Goal: Task Accomplishment & Management: Complete application form

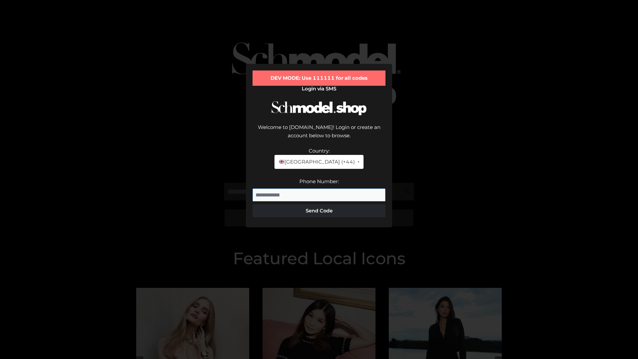
click at [319, 188] on input "Phone Number:" at bounding box center [318, 194] width 133 height 13
type input "**********"
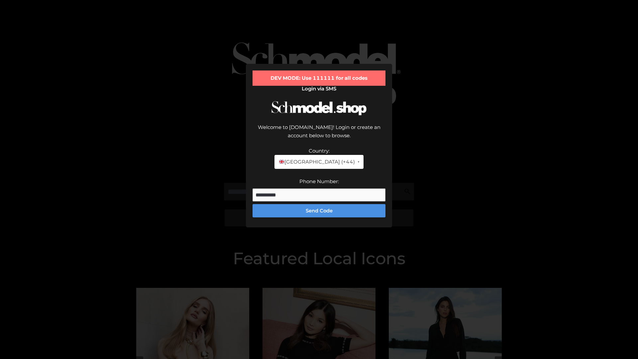
click at [319, 204] on button "Send Code" at bounding box center [318, 210] width 133 height 13
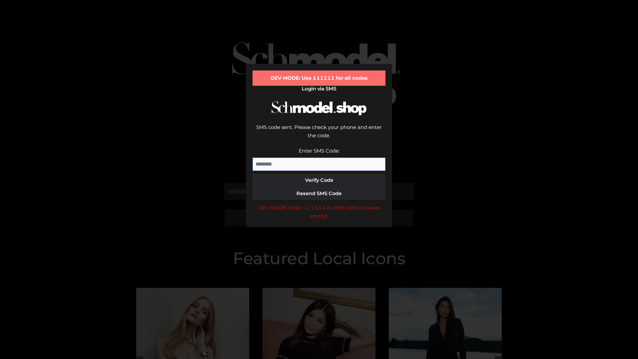
click at [319, 157] on input "Enter SMS Code:" at bounding box center [318, 163] width 133 height 13
type input "******"
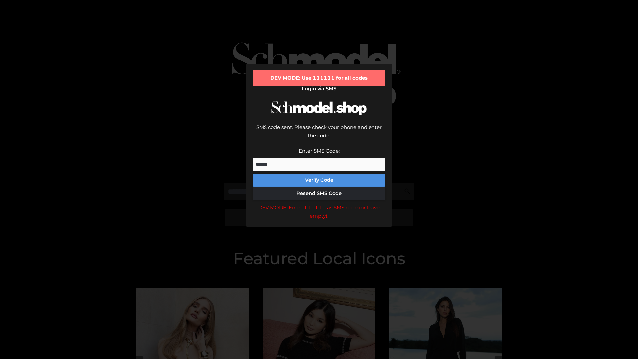
click at [319, 173] on button "Verify Code" at bounding box center [318, 179] width 133 height 13
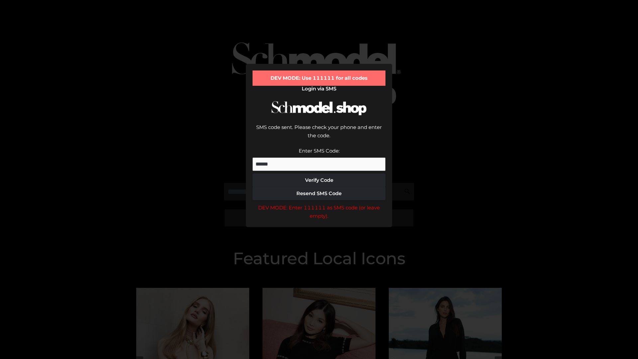
click at [319, 203] on div "DEV MODE: Enter 111111 as SMS code (or leave empty)." at bounding box center [318, 211] width 133 height 17
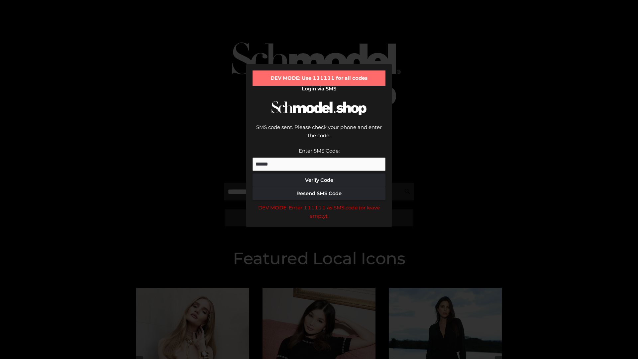
click at [319, 203] on div "DEV MODE: Enter 111111 as SMS code (or leave empty)." at bounding box center [318, 211] width 133 height 17
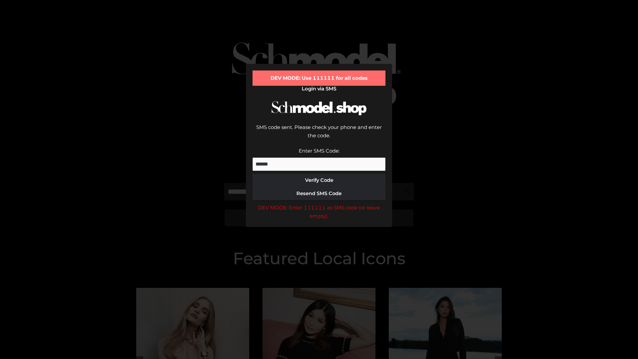
click at [319, 203] on div "DEV MODE: Enter 111111 as SMS code (or leave empty)." at bounding box center [318, 211] width 133 height 17
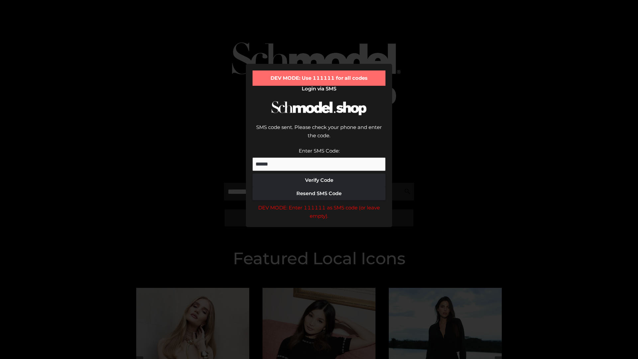
click at [319, 203] on div "DEV MODE: Enter 111111 as SMS code (or leave empty)." at bounding box center [318, 211] width 133 height 17
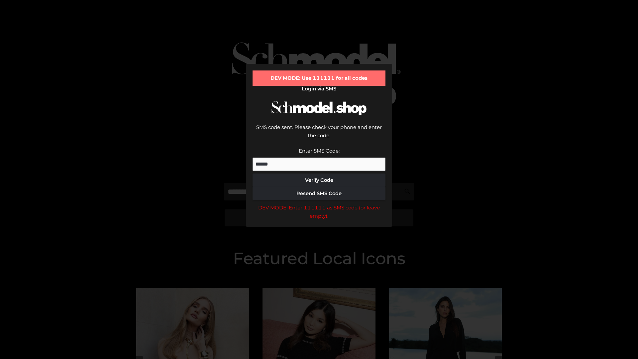
click at [319, 203] on div "DEV MODE: Enter 111111 as SMS code (or leave empty)." at bounding box center [318, 211] width 133 height 17
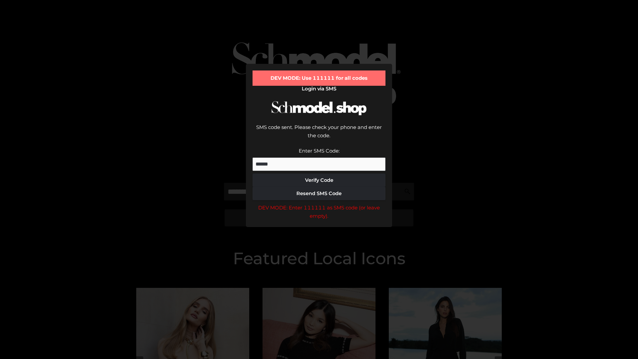
click at [319, 203] on div "DEV MODE: Enter 111111 as SMS code (or leave empty)." at bounding box center [318, 211] width 133 height 17
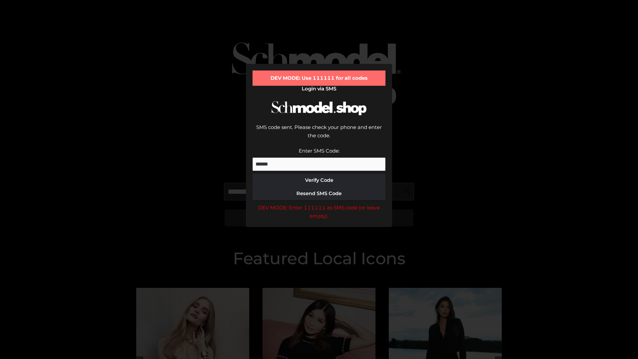
scroll to position [0, 34]
click at [319, 203] on div "DEV MODE: Enter 111111 as SMS code (or leave empty)." at bounding box center [318, 211] width 133 height 17
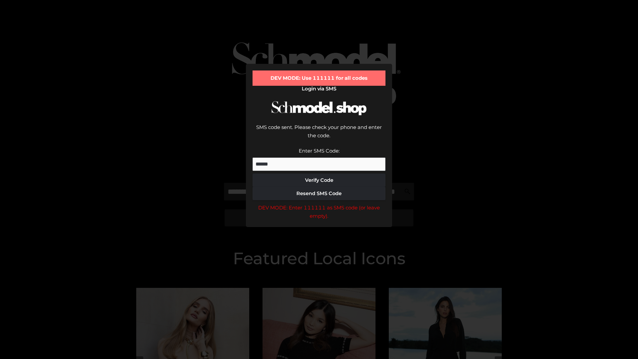
click at [319, 203] on div "DEV MODE: Enter 111111 as SMS code (or leave empty)." at bounding box center [318, 211] width 133 height 17
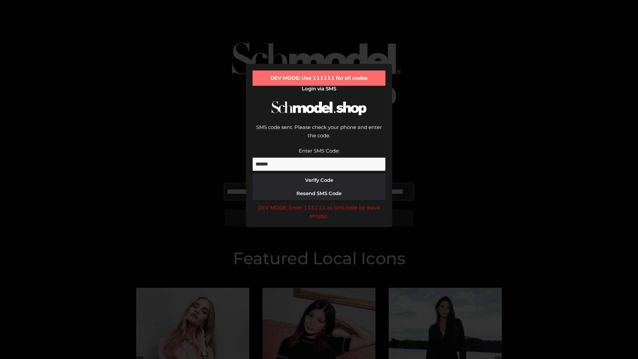
scroll to position [0, 72]
click at [319, 203] on div "DEV MODE: Enter 111111 as SMS code (or leave empty)." at bounding box center [318, 211] width 133 height 17
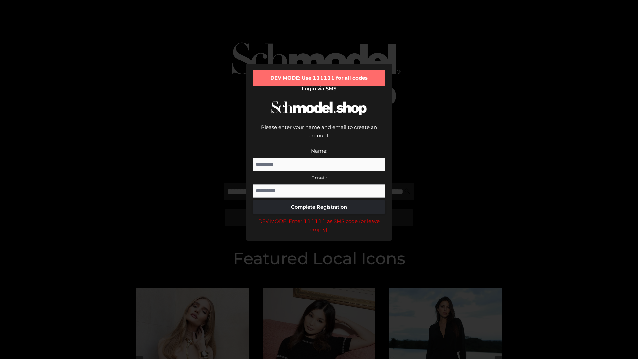
click at [319, 217] on div "DEV MODE: Enter 111111 as SMS code (or leave empty)." at bounding box center [318, 225] width 133 height 17
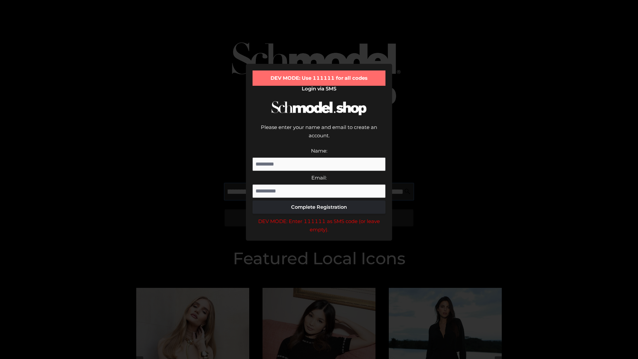
scroll to position [0, 106]
click at [319, 217] on div "DEV MODE: Enter 111111 as SMS code (or leave empty)." at bounding box center [318, 225] width 133 height 17
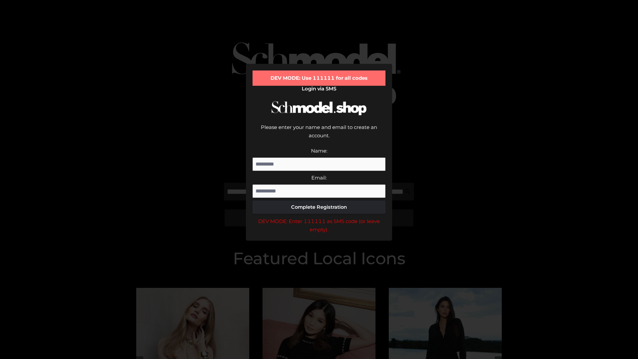
click at [319, 217] on div "DEV MODE: Enter 111111 as SMS code (or leave empty)." at bounding box center [318, 225] width 133 height 17
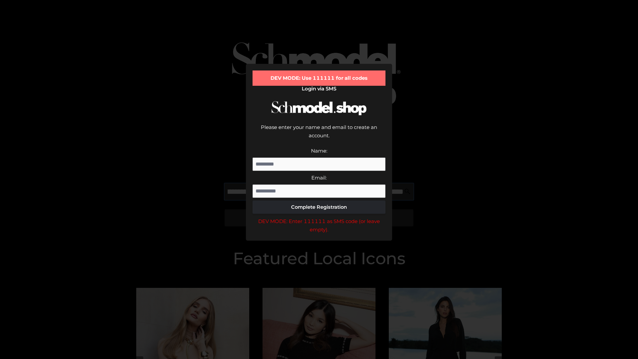
scroll to position [0, 145]
click at [319, 217] on div "DEV MODE: Enter 111111 as SMS code (or leave empty)." at bounding box center [318, 225] width 133 height 17
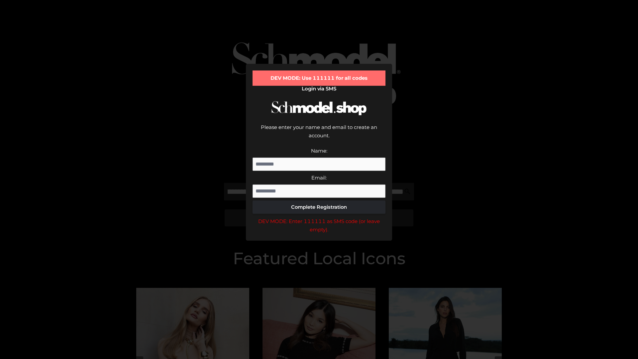
click at [319, 217] on div "DEV MODE: Enter 111111 as SMS code (or leave empty)." at bounding box center [318, 225] width 133 height 17
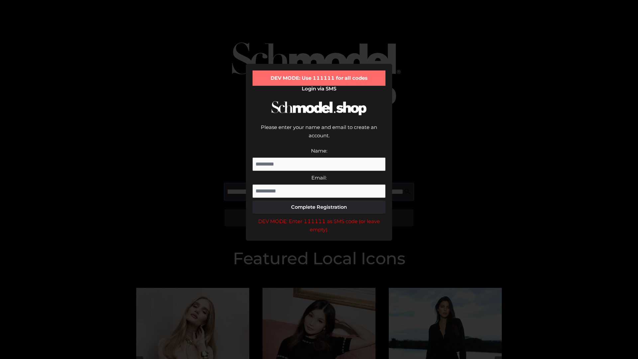
scroll to position [0, 185]
click at [319, 217] on div "DEV MODE: Enter 111111 as SMS code (or leave empty)." at bounding box center [318, 225] width 133 height 17
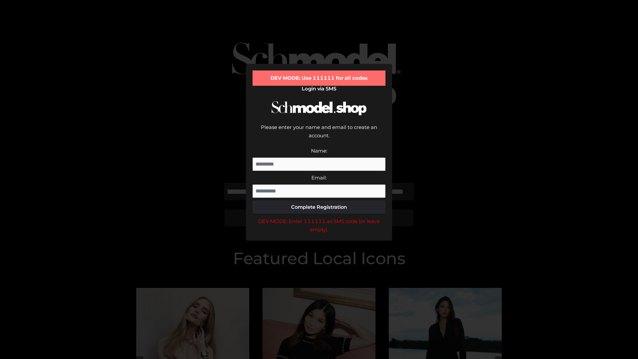
click at [319, 217] on div "DEV MODE: Enter 111111 as SMS code (or leave empty)." at bounding box center [318, 225] width 133 height 17
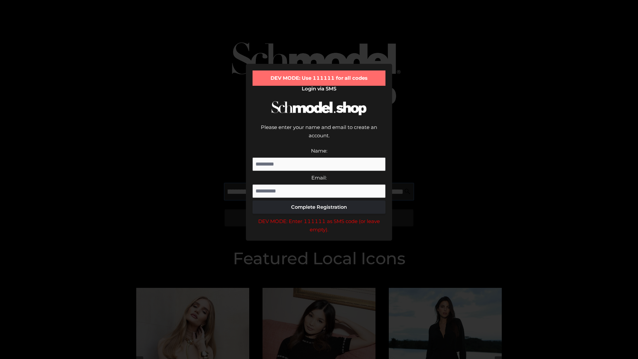
scroll to position [0, 227]
click at [319, 217] on div "DEV MODE: Enter 111111 as SMS code (or leave empty)." at bounding box center [318, 225] width 133 height 17
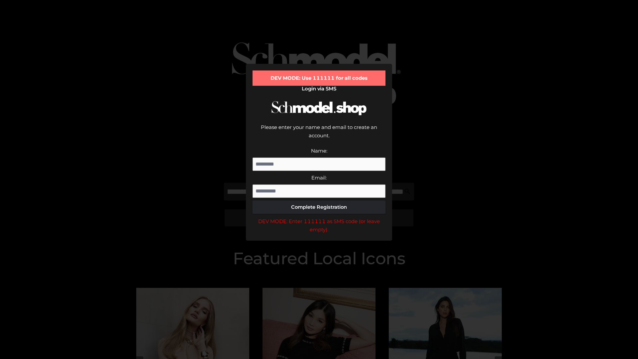
click at [319, 217] on div "DEV MODE: Enter 111111 as SMS code (or leave empty)." at bounding box center [318, 225] width 133 height 17
type input "**********"
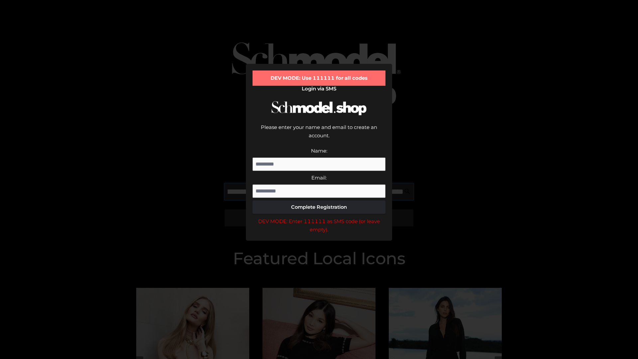
scroll to position [0, 257]
